Goal: Task Accomplishment & Management: Use online tool/utility

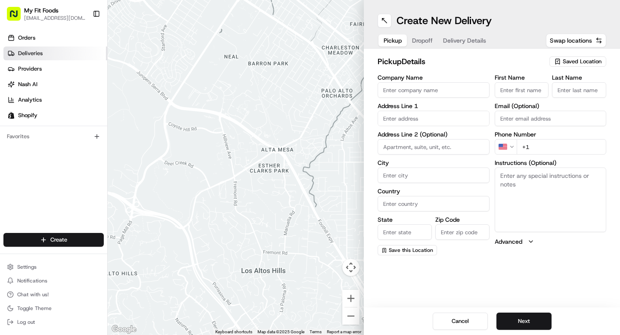
click at [62, 57] on link "Deliveries" at bounding box center [55, 53] width 104 height 14
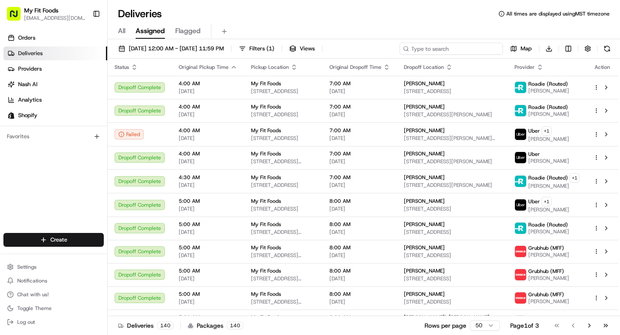
click at [460, 48] on input at bounding box center [450, 49] width 103 height 12
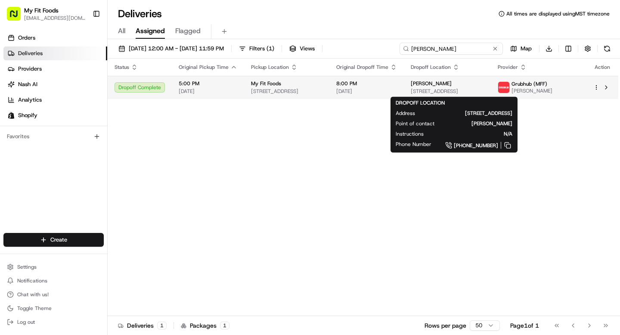
type input "[PERSON_NAME]"
click at [443, 87] on div "[PERSON_NAME] [STREET_ADDRESS]" at bounding box center [446, 87] width 73 height 15
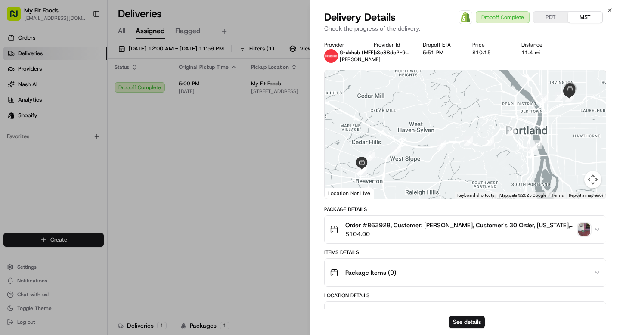
click at [583, 231] on img "button" at bounding box center [584, 229] width 12 height 12
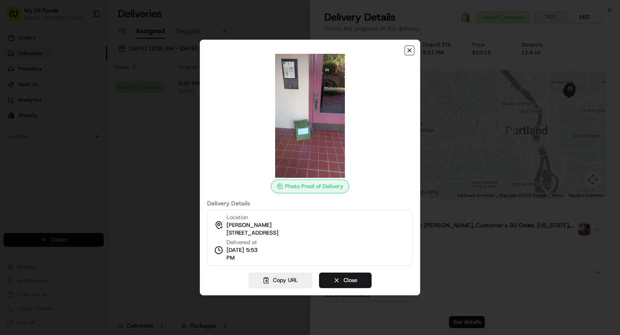
click at [408, 50] on icon "button" at bounding box center [409, 50] width 7 height 7
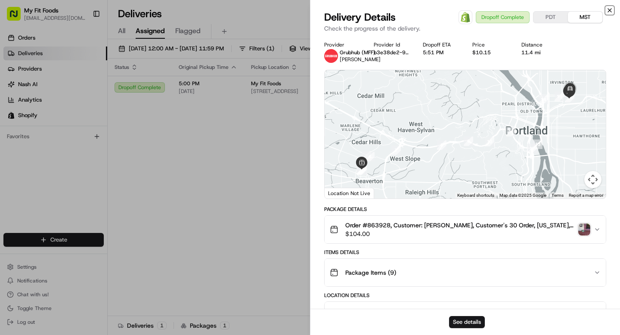
click at [608, 9] on icon "button" at bounding box center [608, 10] width 3 height 3
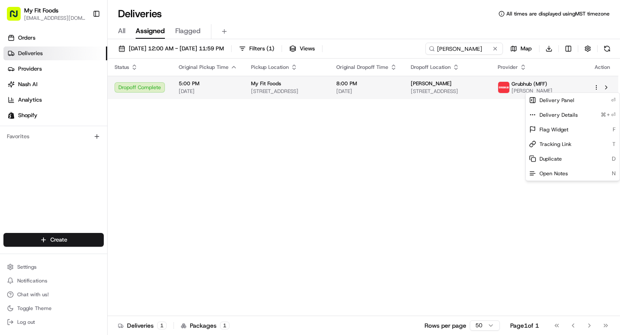
click at [596, 89] on html "My Fit Foods [EMAIL_ADDRESS][DOMAIN_NAME] Toggle Sidebar Orders Deliveries Prov…" at bounding box center [310, 167] width 620 height 335
click at [459, 134] on html "My Fit Foods [EMAIL_ADDRESS][DOMAIN_NAME] Toggle Sidebar Orders Deliveries Prov…" at bounding box center [310, 167] width 620 height 335
click at [594, 87] on html "My Fit Foods [EMAIL_ADDRESS][DOMAIN_NAME] Toggle Sidebar Orders Deliveries Prov…" at bounding box center [310, 167] width 620 height 335
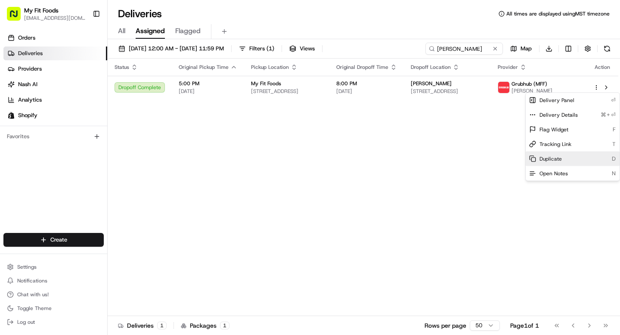
click at [539, 157] on span "Duplicate" at bounding box center [550, 158] width 22 height 7
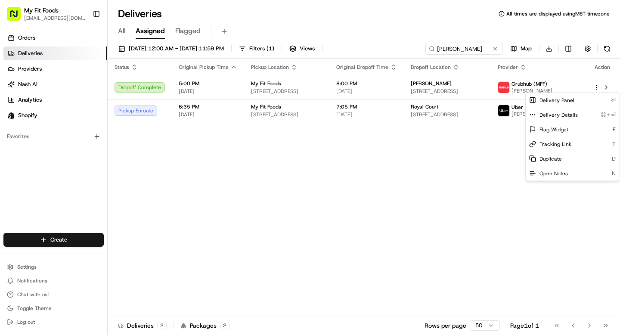
click at [348, 136] on html "My Fit Foods [EMAIL_ADDRESS][DOMAIN_NAME] Toggle Sidebar Orders Deliveries Prov…" at bounding box center [310, 167] width 620 height 335
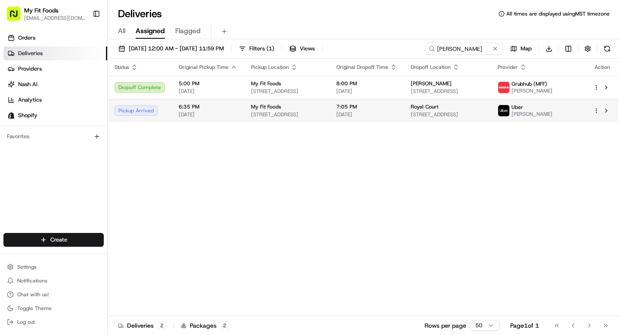
click at [251, 115] on span "[STREET_ADDRESS]" at bounding box center [286, 114] width 71 height 7
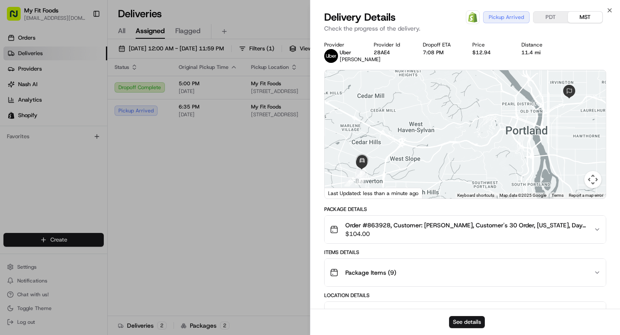
click at [596, 233] on icon "button" at bounding box center [596, 229] width 7 height 7
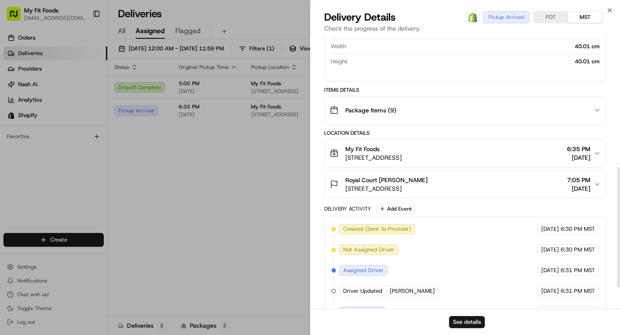
scroll to position [343, 0]
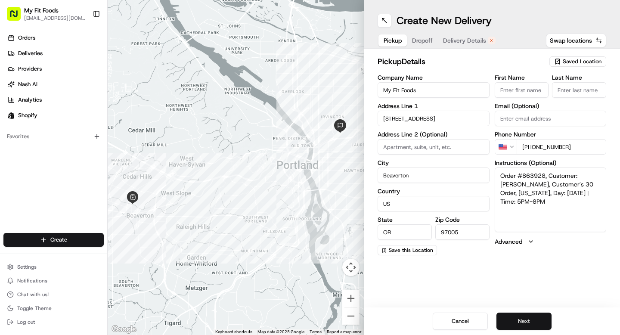
click at [515, 316] on button "Next" at bounding box center [523, 320] width 55 height 17
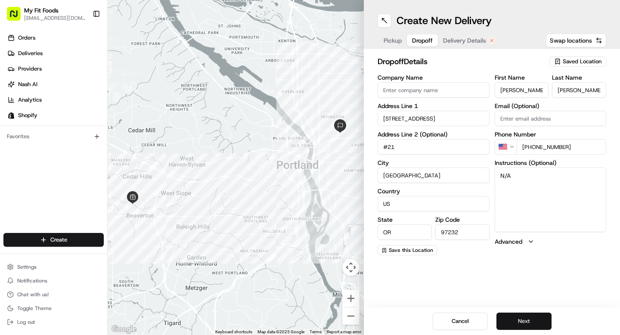
click at [526, 320] on button "Next" at bounding box center [523, 320] width 55 height 17
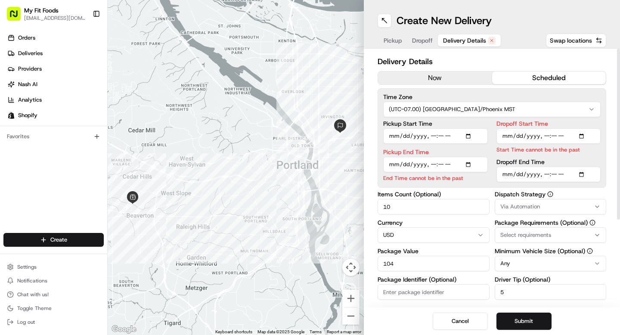
click at [413, 79] on button "now" at bounding box center [435, 77] width 114 height 13
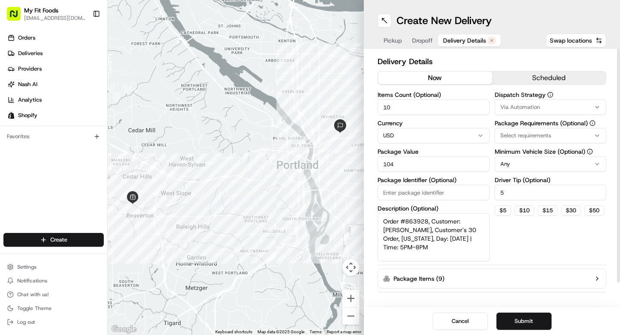
click at [423, 40] on span "Dropoff" at bounding box center [422, 40] width 21 height 9
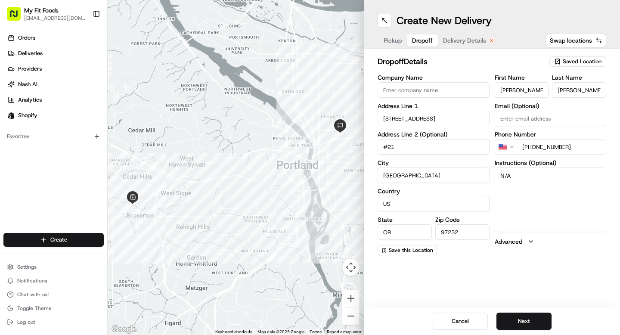
click at [386, 148] on input "#21" at bounding box center [433, 146] width 112 height 15
type input "Unit 21"
drag, startPoint x: 527, startPoint y: 180, endPoint x: 488, endPoint y: 178, distance: 38.3
click at [488, 179] on div "Company Name Address Line 1 1424 NE 21st Ave Address Line 2 (Optional) Unit 21 …" at bounding box center [491, 164] width 228 height 181
type textarea "Please contact customer upon arrival"
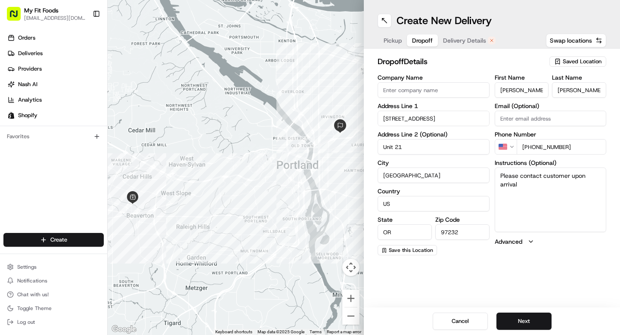
click at [443, 88] on input "Company Name" at bounding box center [433, 89] width 112 height 15
type input "Royal Court"
click at [546, 191] on textarea "Please contact customer upon arrival" at bounding box center [550, 199] width 112 height 65
click at [523, 324] on button "Next" at bounding box center [523, 320] width 55 height 17
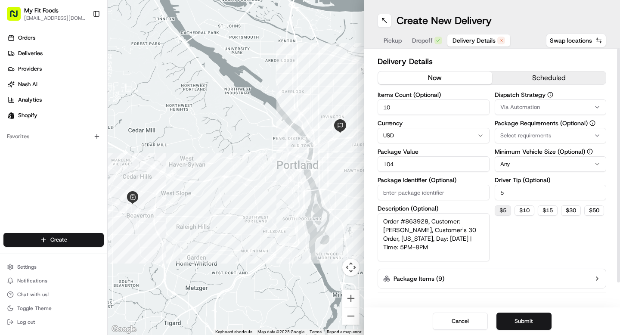
click at [505, 212] on button "$ 5" at bounding box center [502, 210] width 16 height 10
click at [518, 317] on button "Submit" at bounding box center [523, 320] width 55 height 17
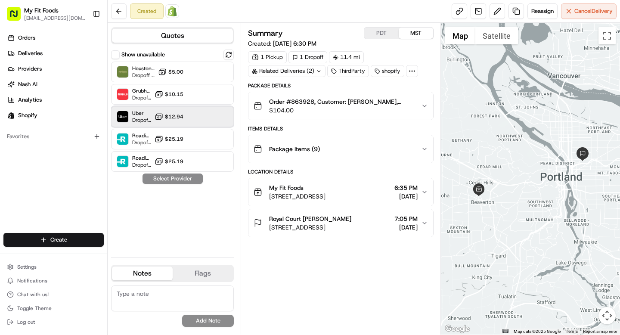
click at [194, 119] on div "Uber Dropoff ETA 56 minutes $12.94" at bounding box center [172, 116] width 123 height 21
click at [187, 178] on button "Assign Provider" at bounding box center [172, 178] width 61 height 10
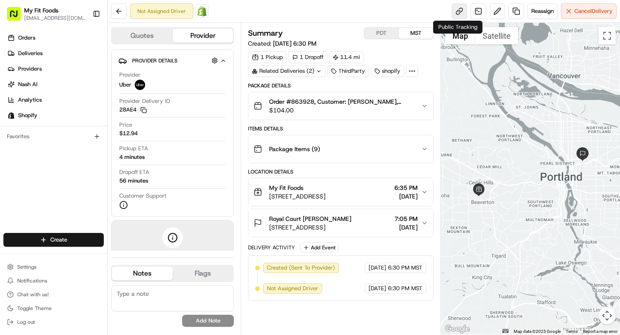
click at [458, 13] on link at bounding box center [458, 10] width 15 height 15
click at [427, 107] on icon "button" at bounding box center [424, 105] width 7 height 7
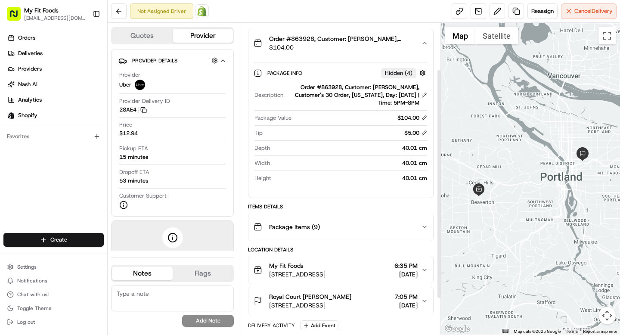
scroll to position [111, 0]
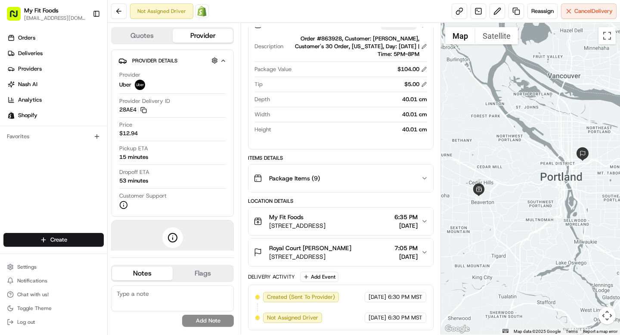
click at [424, 222] on icon "button" at bounding box center [424, 221] width 7 height 7
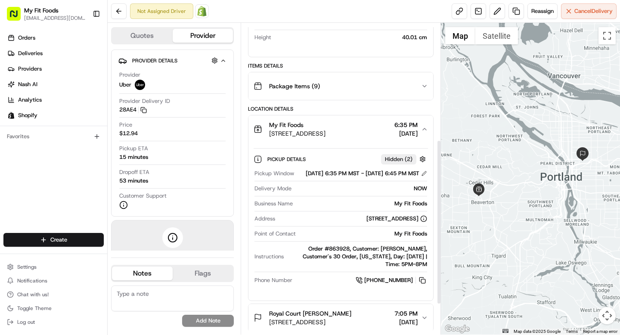
scroll to position [277, 0]
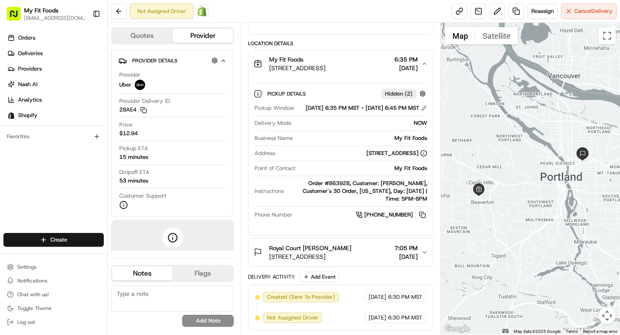
click at [417, 253] on div "Royal Court Curtis Merkel 1424 NE 21st Ave #21, Portland, OR 97232, USA 7:05 PM…" at bounding box center [336, 252] width 167 height 17
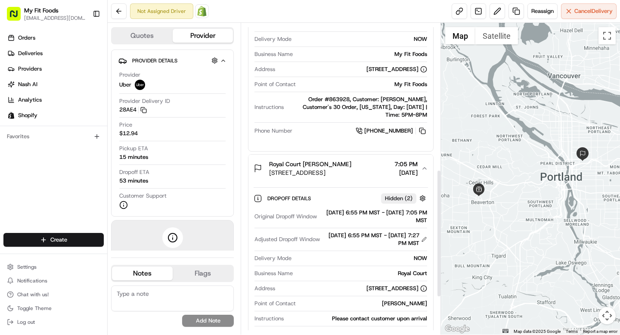
scroll to position [358, 0]
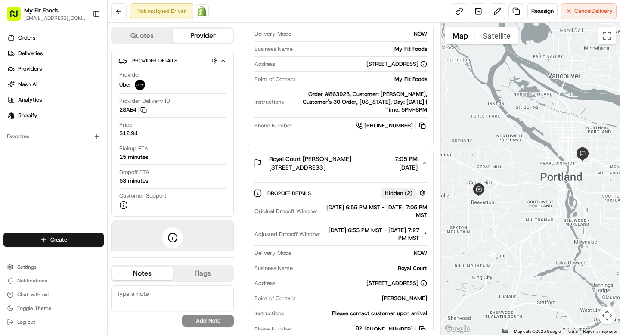
click at [412, 272] on div "Royal Court" at bounding box center [361, 268] width 130 height 8
click at [424, 237] on button at bounding box center [424, 234] width 6 height 6
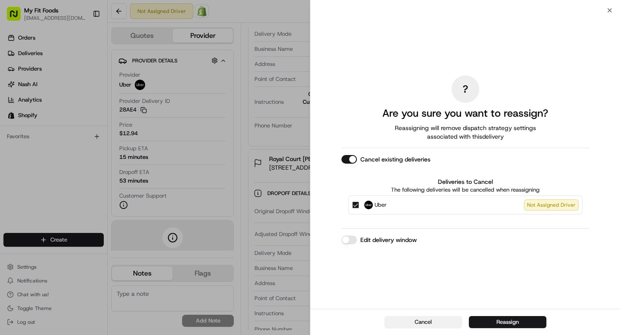
click at [452, 319] on button "Cancel" at bounding box center [422, 322] width 77 height 12
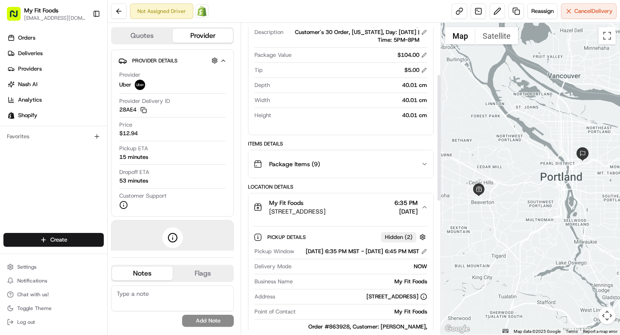
scroll to position [0, 0]
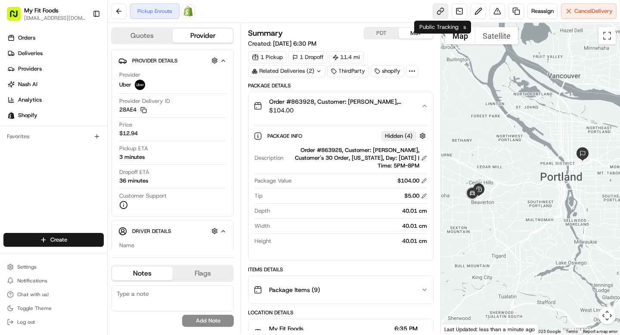
click at [442, 6] on link at bounding box center [439, 10] width 15 height 15
